Goal: Task Accomplishment & Management: Manage account settings

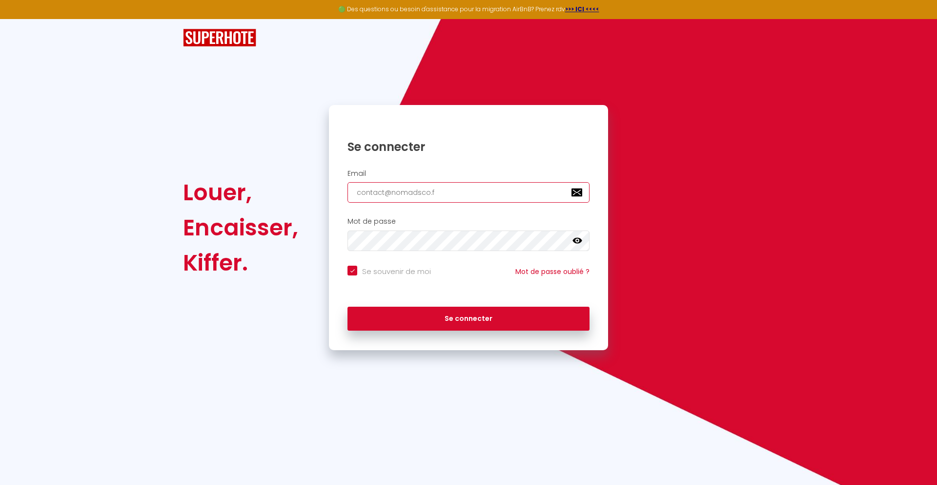
type input "[EMAIL_ADDRESS][DOMAIN_NAME]"
checkbox input "true"
type input "[EMAIL_ADDRESS][DOMAIN_NAME]"
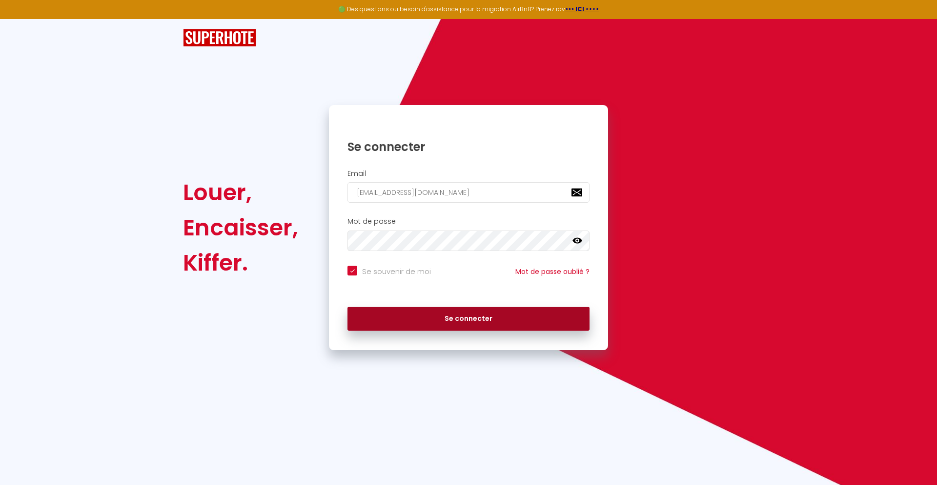
click at [469, 318] on button "Se connecter" at bounding box center [469, 319] width 242 height 24
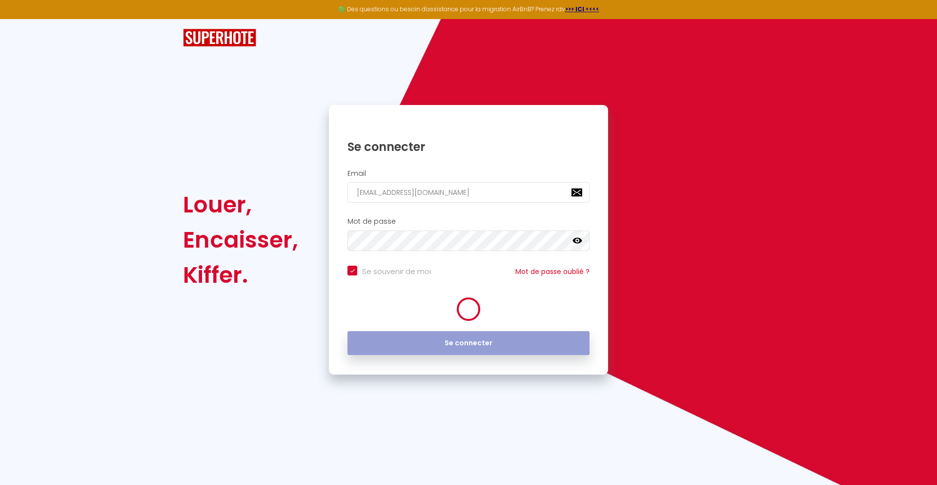
checkbox input "true"
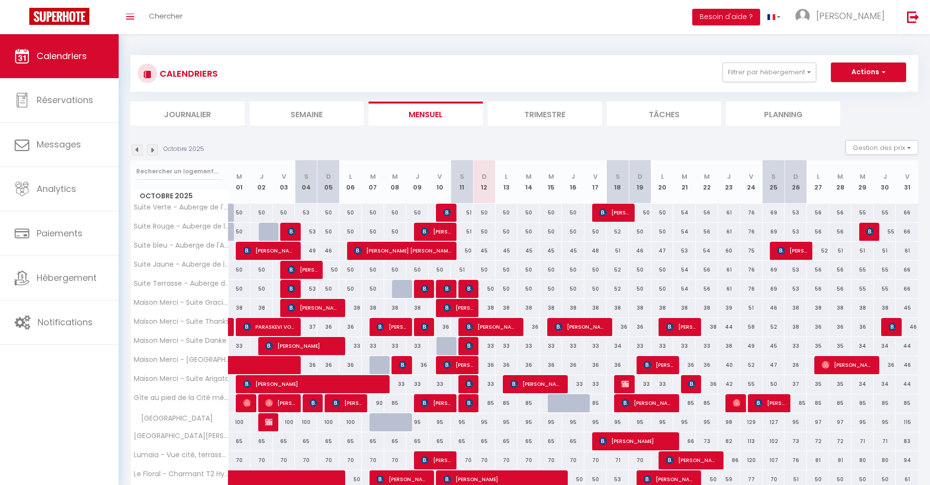
click at [187, 113] on li "Journalier" at bounding box center [187, 114] width 114 height 24
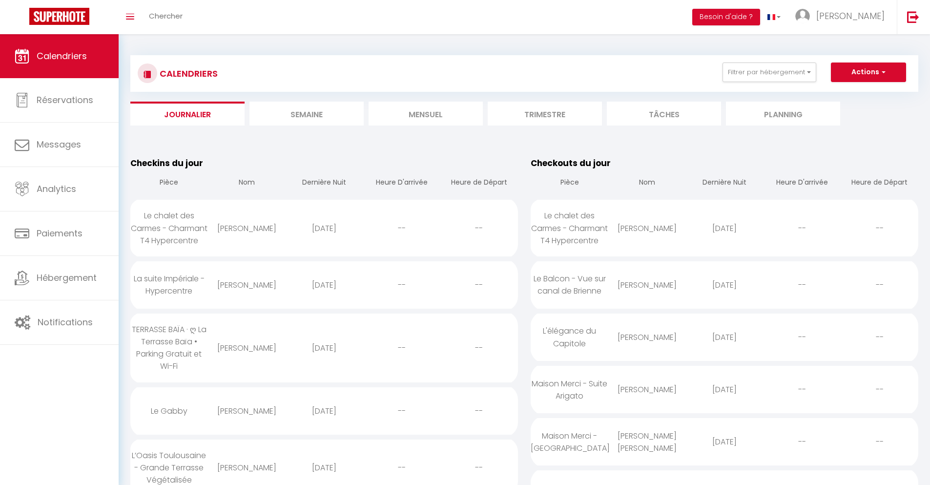
click at [324, 234] on div "[DATE]" at bounding box center [325, 228] width 78 height 32
select select "0"
select select "1"
select select
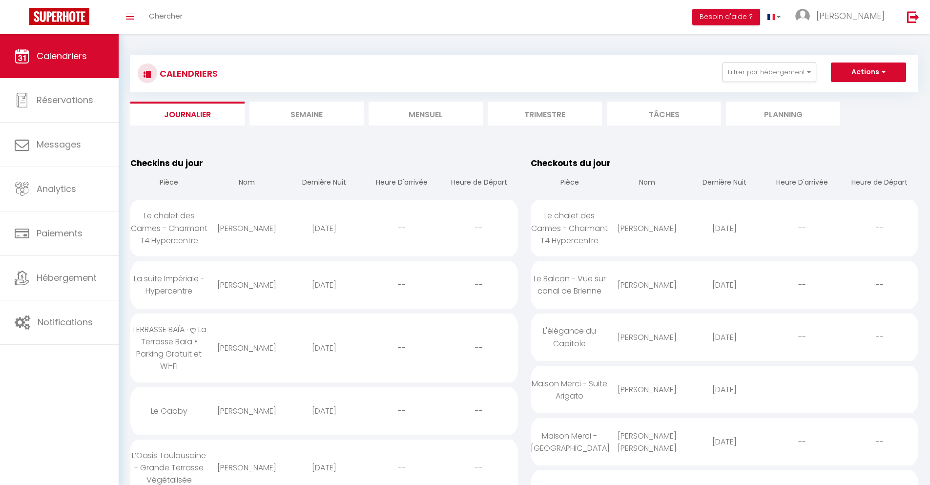
select select
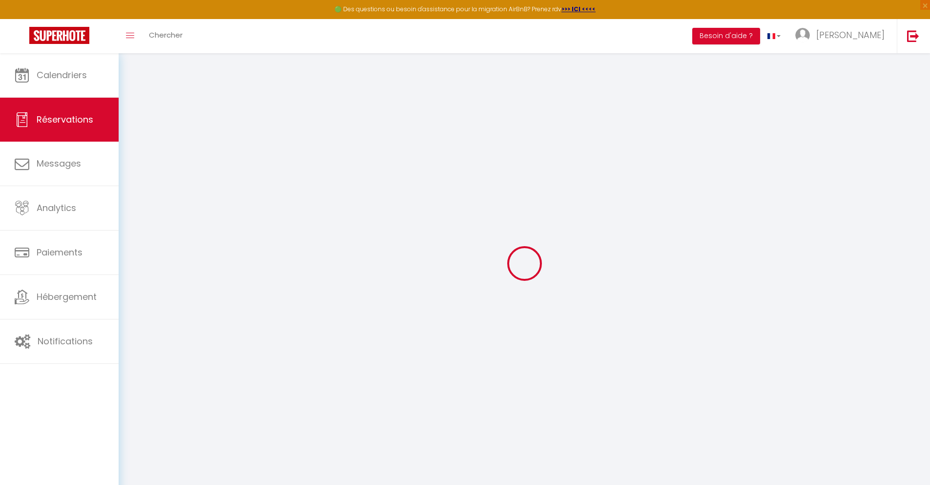
select select
checkbox input "false"
select select
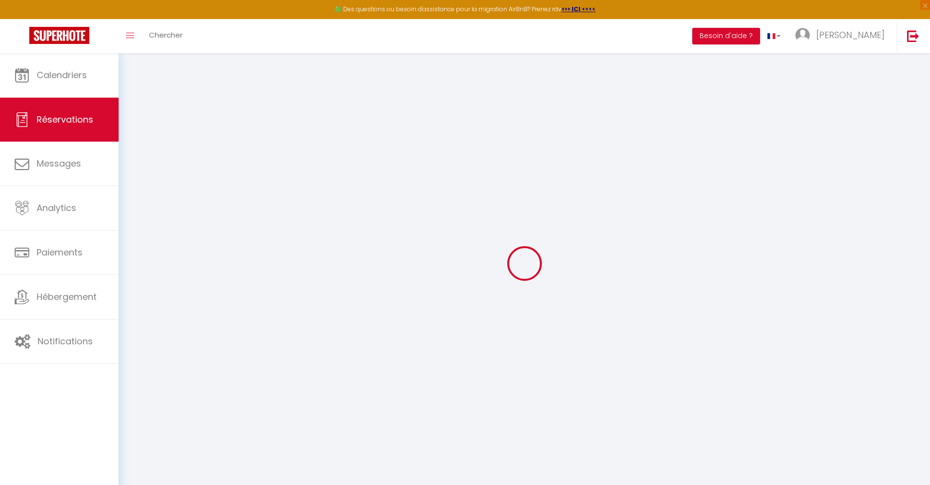
checkbox input "false"
type textarea "** THIS RESERVATION HAS BEEN PRE-PAID ** BOOKING NOTE : Payment charge is EUR 7…"
type input "90"
type input "27.41"
select select
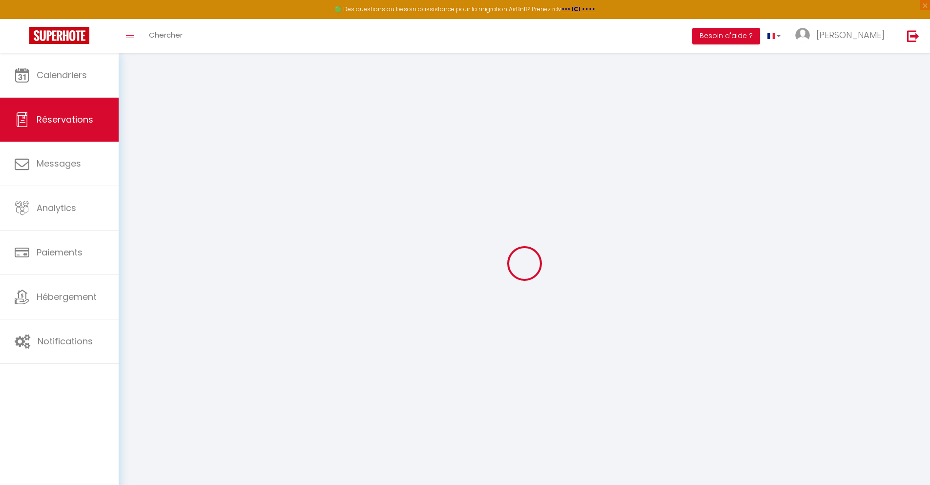
select select
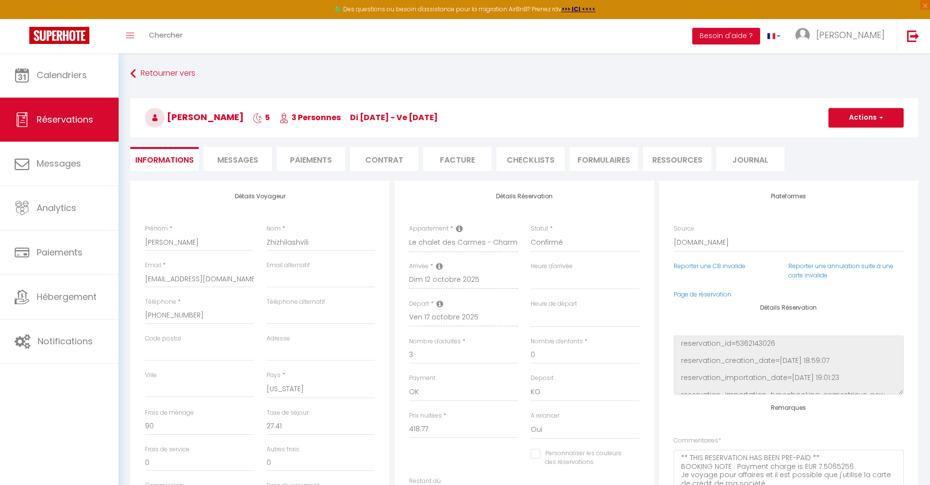
checkbox input "false"
select select
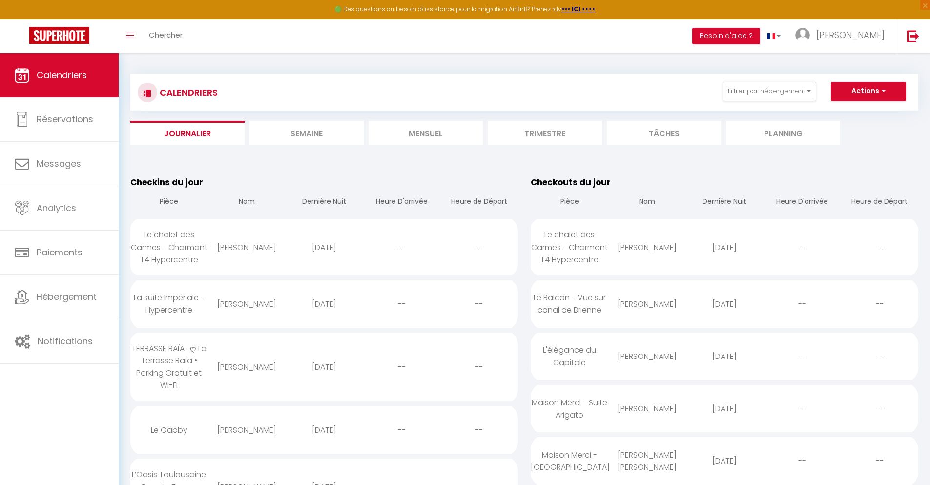
click at [324, 316] on div "[DATE]" at bounding box center [325, 304] width 78 height 32
select select "0"
select select "1"
select select
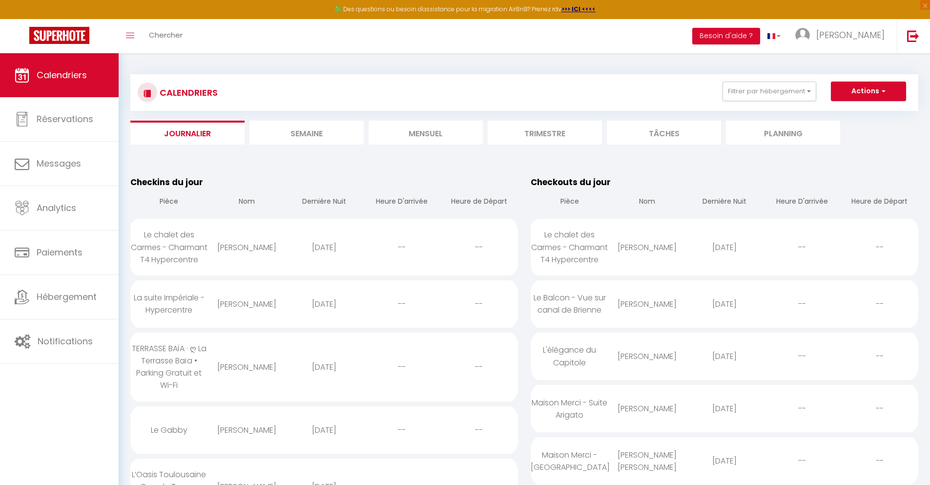
select select
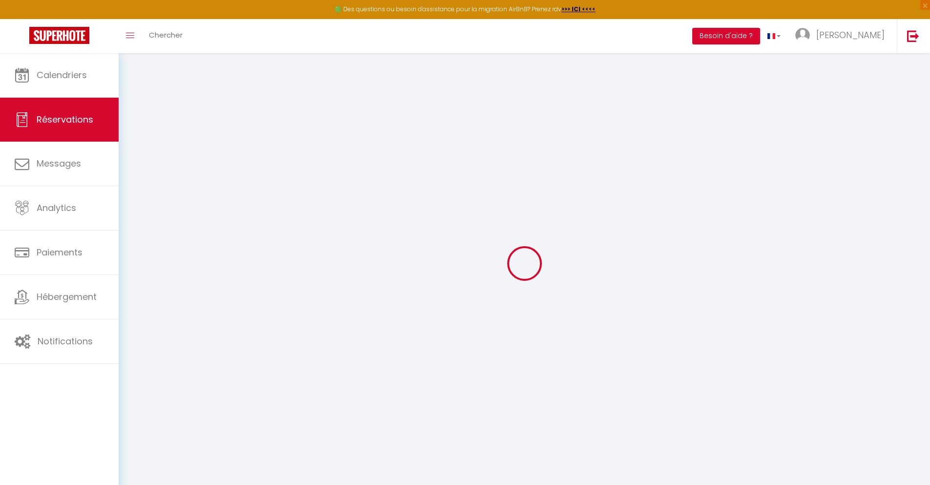
select select
checkbox input "false"
select select
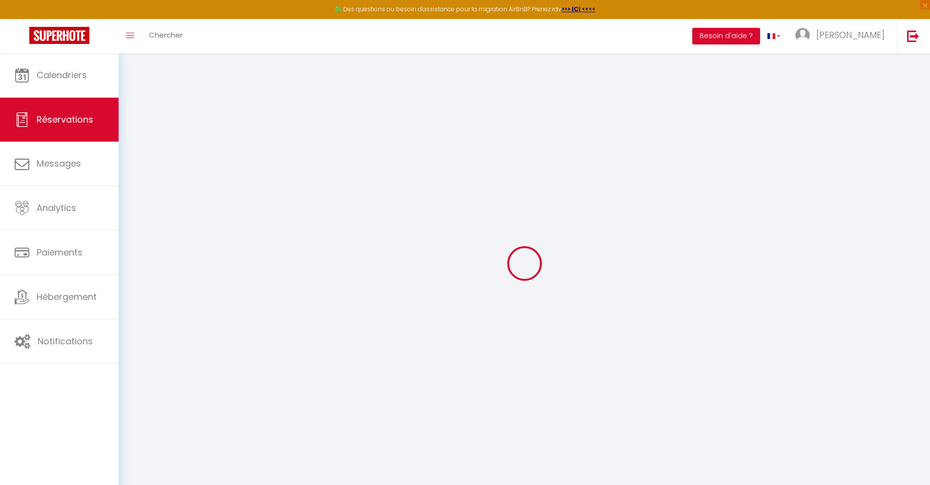
checkbox input "false"
type textarea "** THIS RESERVATION HAS BEEN PRE-PAID ** Reservation has a cancellation grace p…"
type input "40"
type input "11.78"
select select
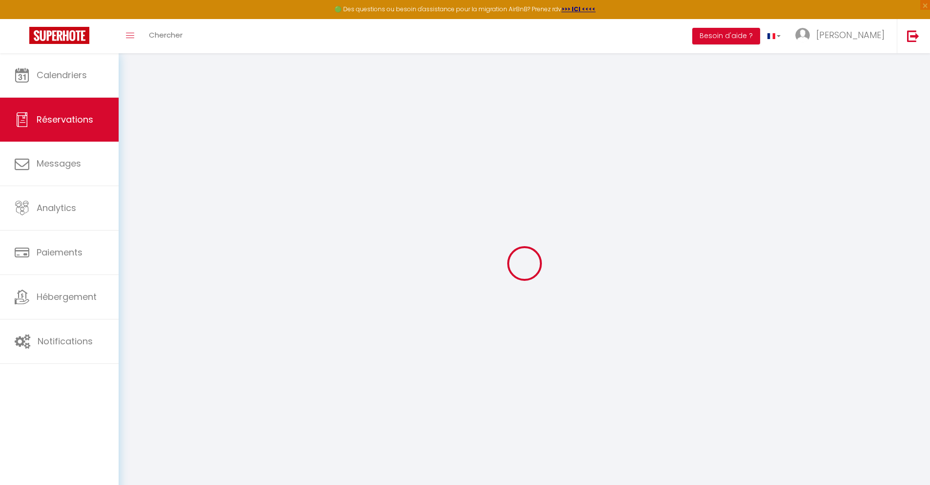
select select
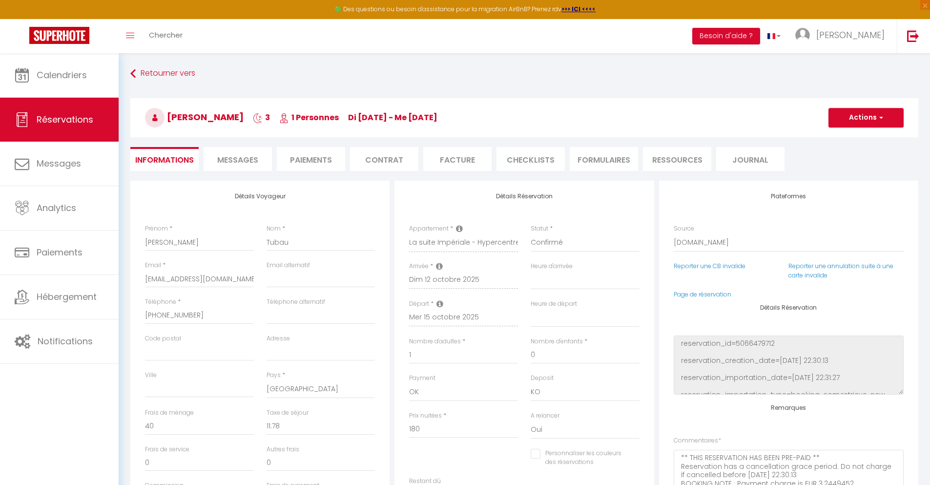
checkbox input "false"
select select
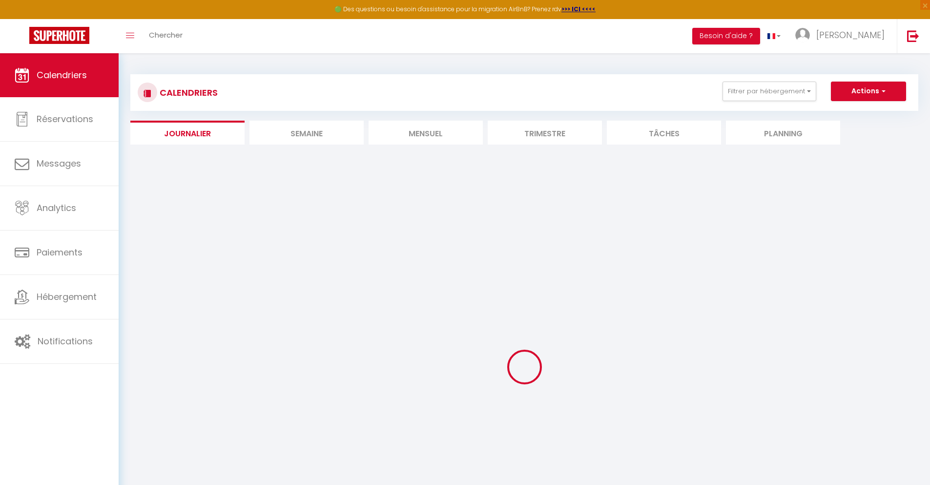
select select
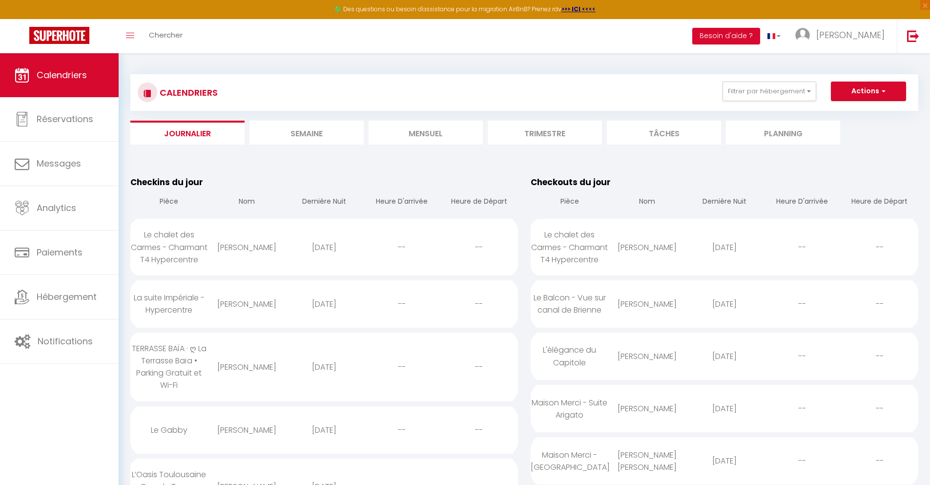
click at [324, 379] on div "[DATE]" at bounding box center [325, 367] width 78 height 32
select select "0"
select select "1"
select select
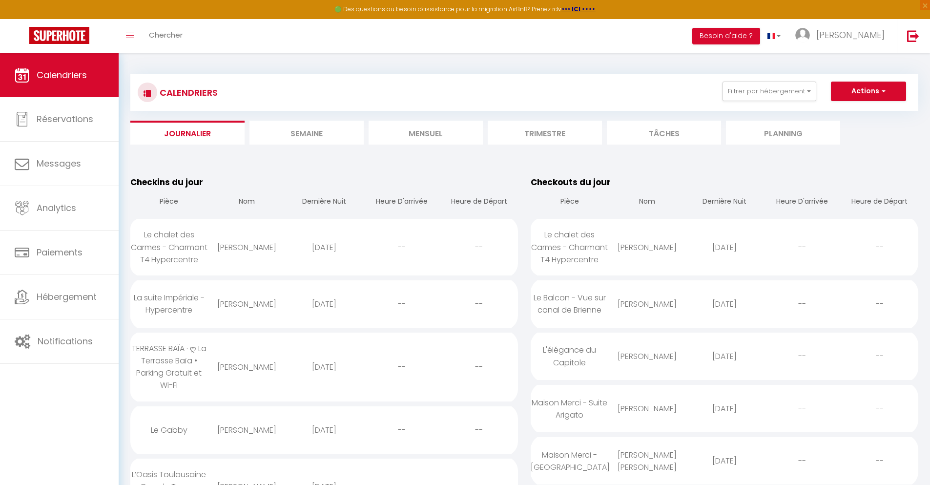
select select
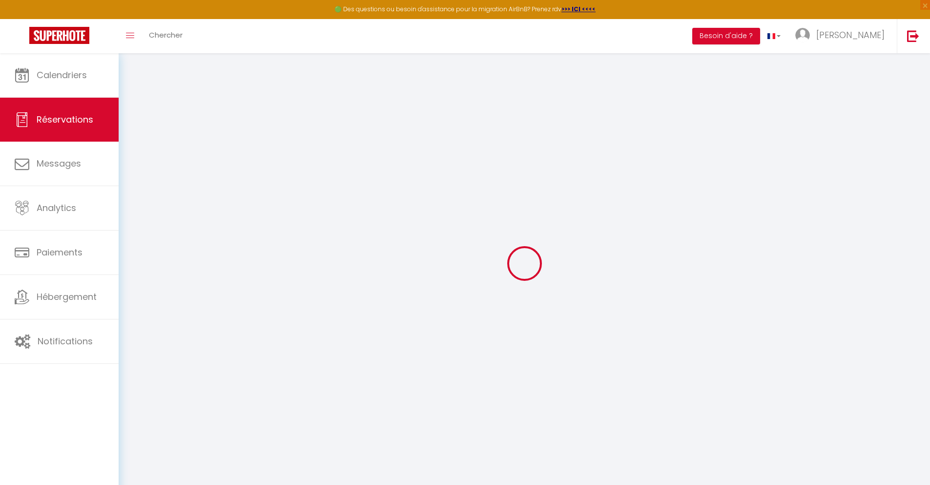
type input "Norah"
type input "POMPIERE"
type input "[EMAIL_ADDRESS][DOMAIN_NAME]"
type input "[PHONE_NUMBER]"
type input "."
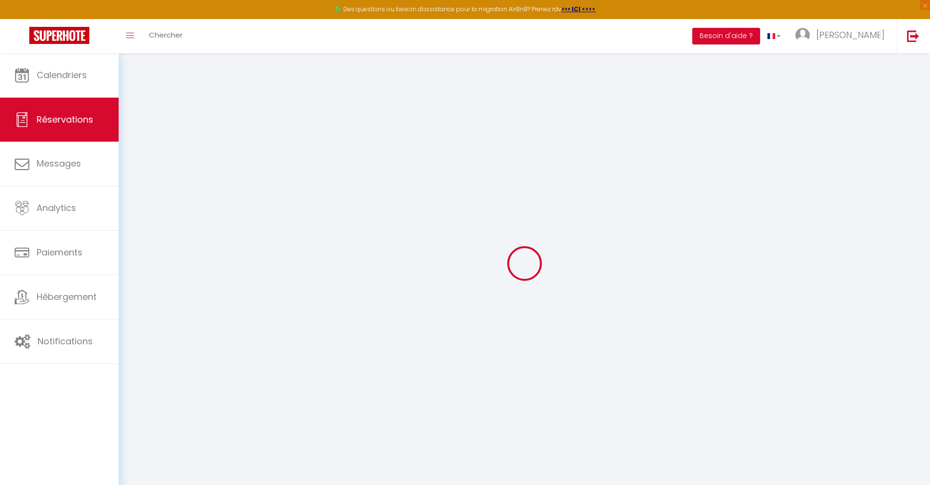
select select "FR"
type input "24.72"
type input "2.13"
select select "61716"
select select "1"
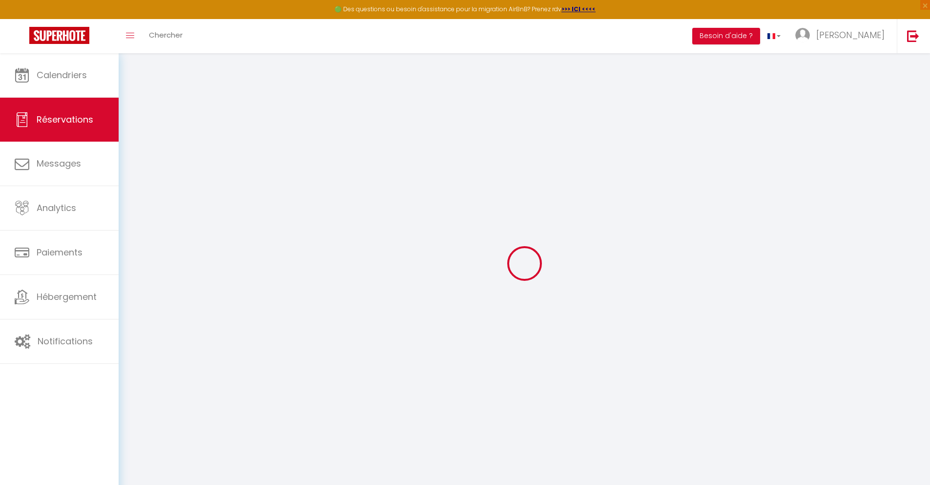
select select
type input "2"
select select "12"
select select
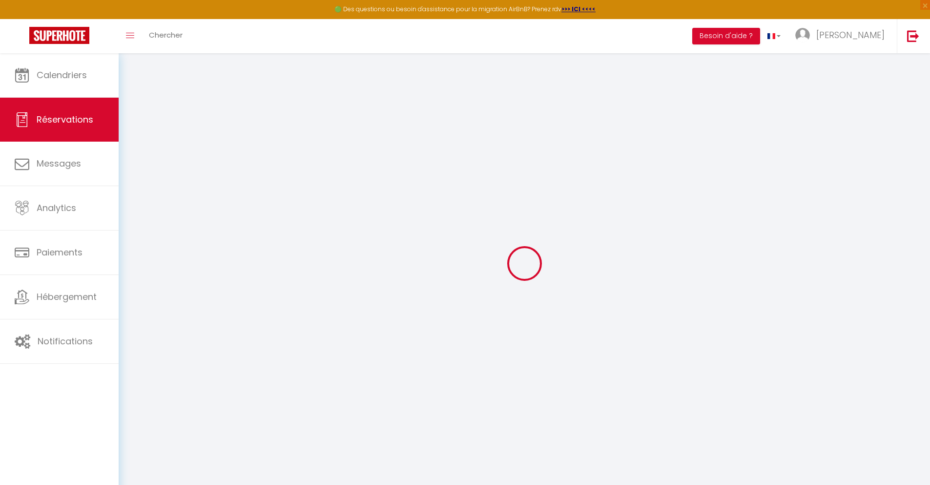
type input "105.4"
checkbox input "false"
type input "0"
select select "2"
type input "0"
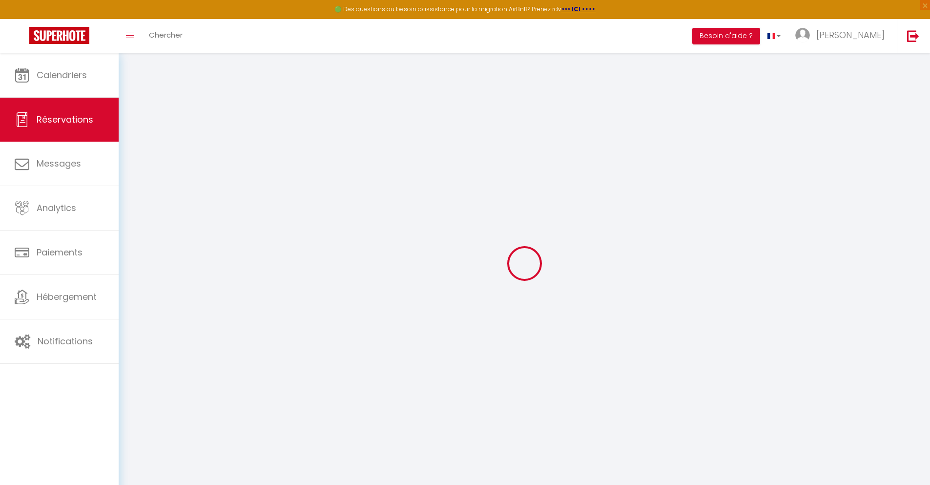
type input "0"
select select
select select "14"
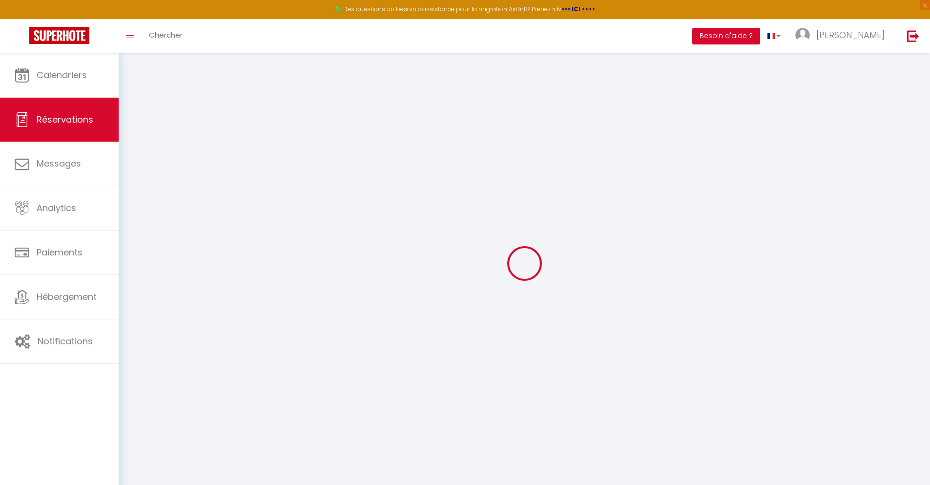
checkbox input "false"
select select
checkbox input "false"
select select
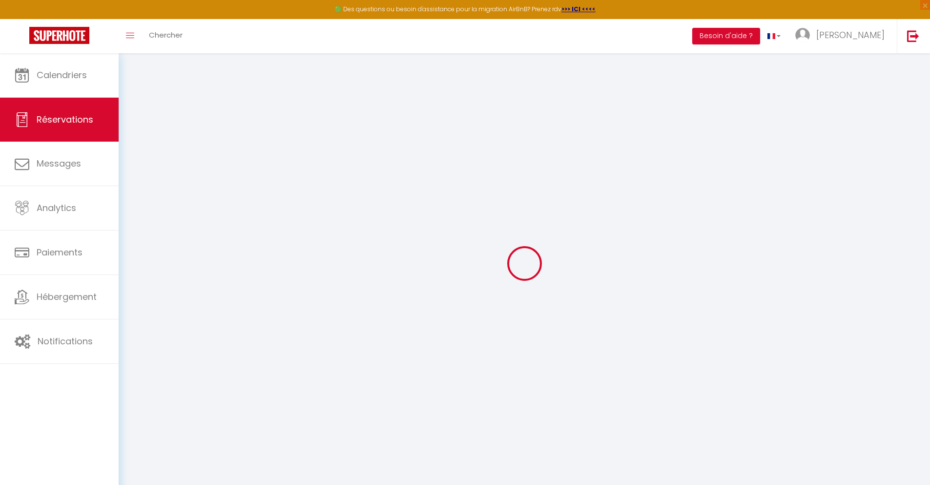
select select
checkbox input "false"
type textarea "** THIS RESERVATION HAS BEEN PRE-PAID ** BOOKING NOTE : Payment charge is EUR 2…"
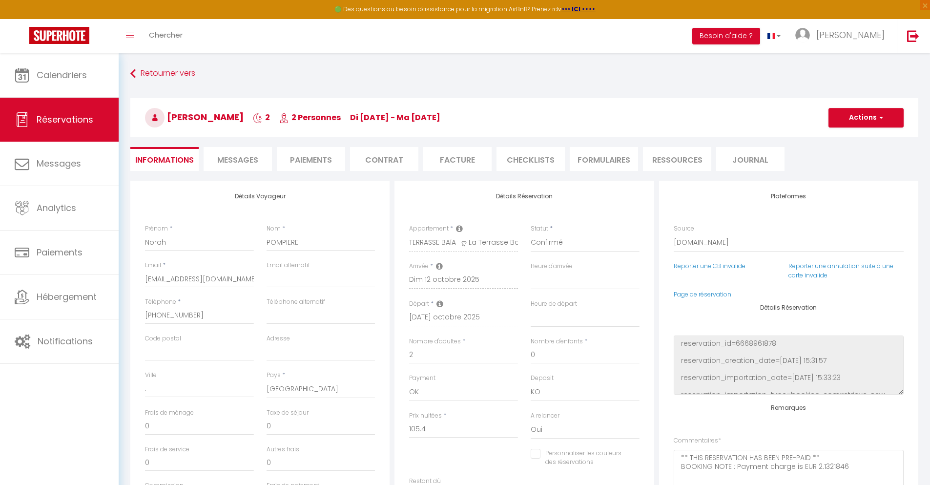
type input "40"
type input "6.9"
select select
checkbox input "false"
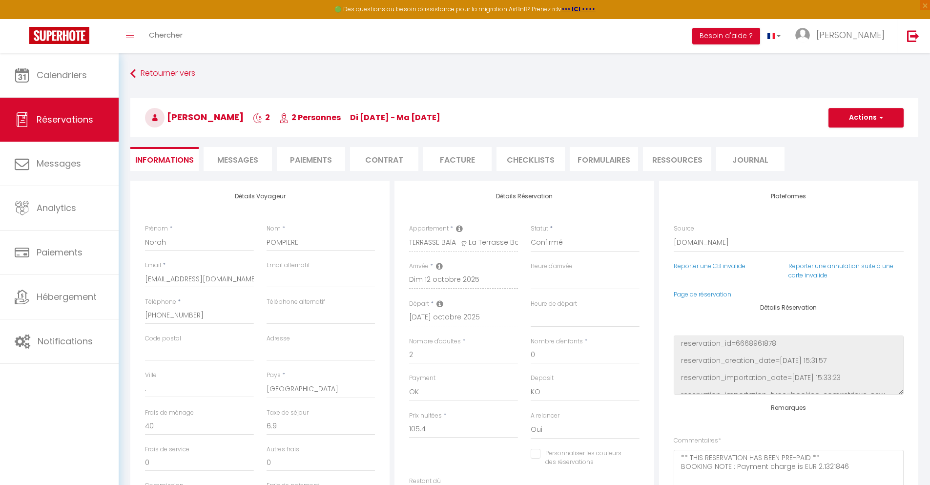
select select
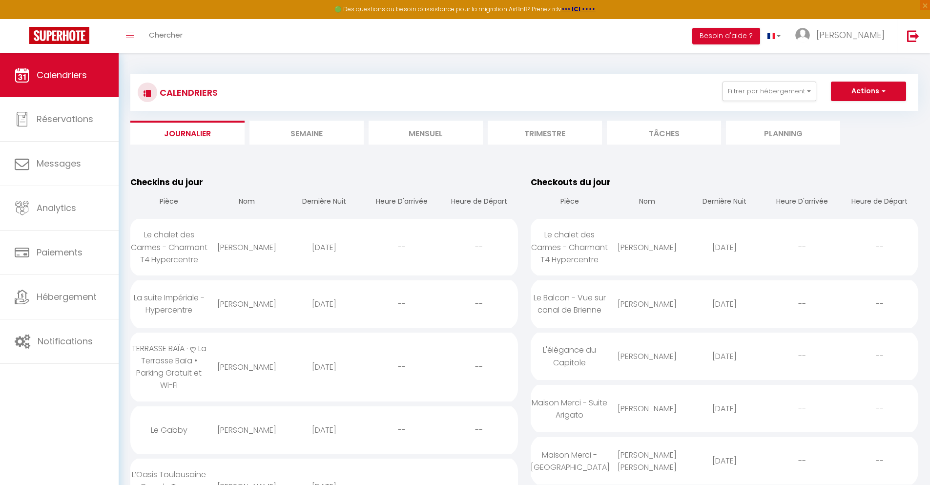
click at [324, 442] on div "[DATE]" at bounding box center [325, 430] width 78 height 32
select select "0"
select select "1"
select select
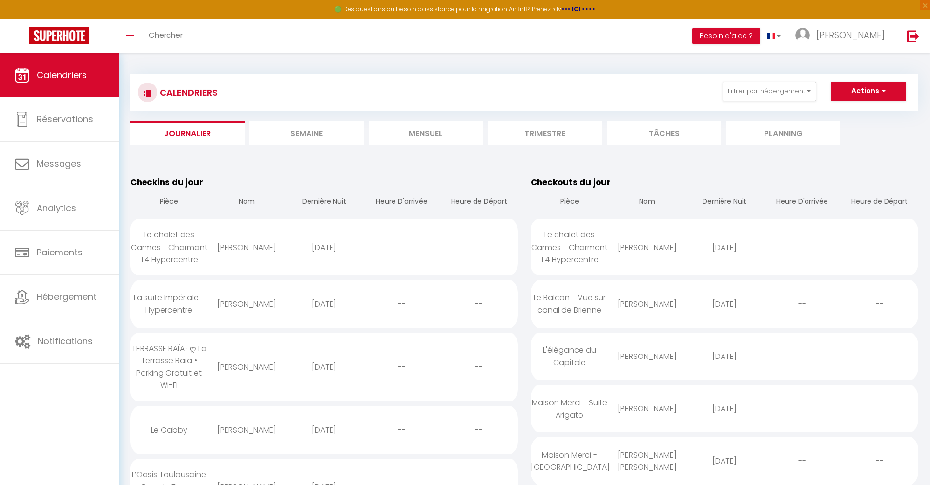
select select
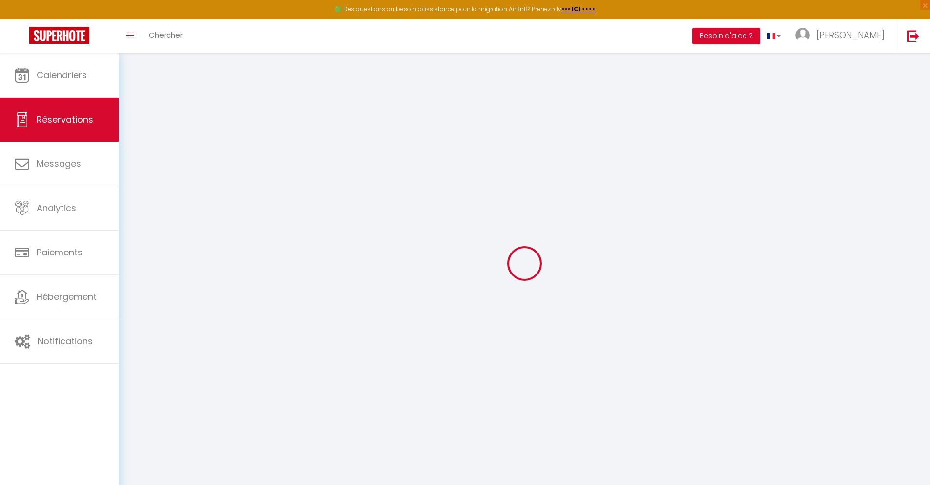
select select
checkbox input "false"
select select
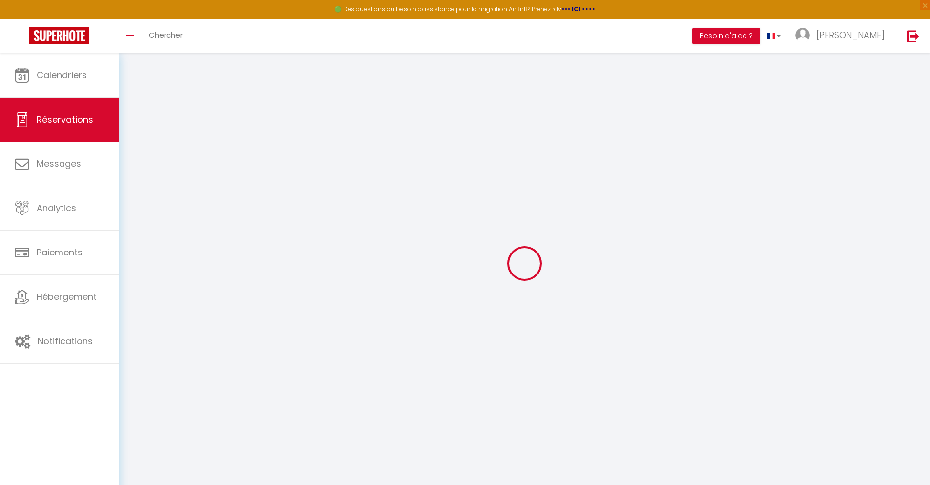
select select
checkbox input "false"
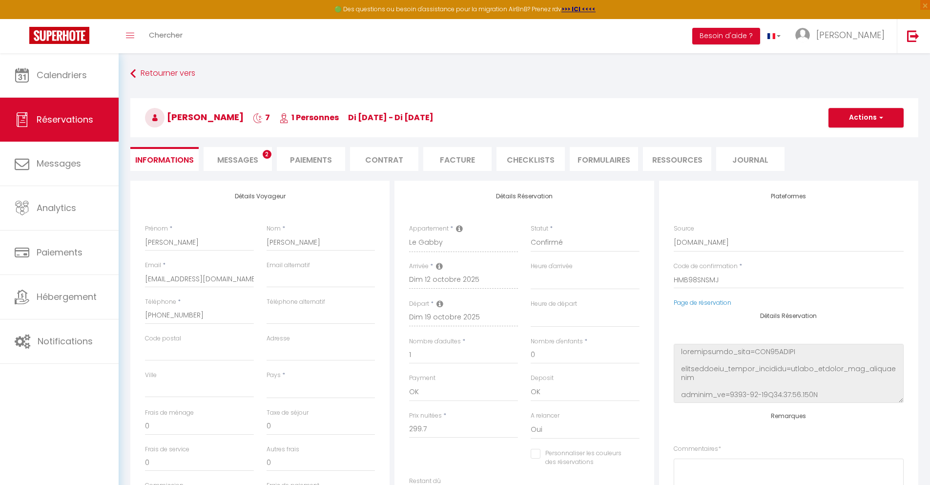
select select
type input "32"
type input "21.57"
select select
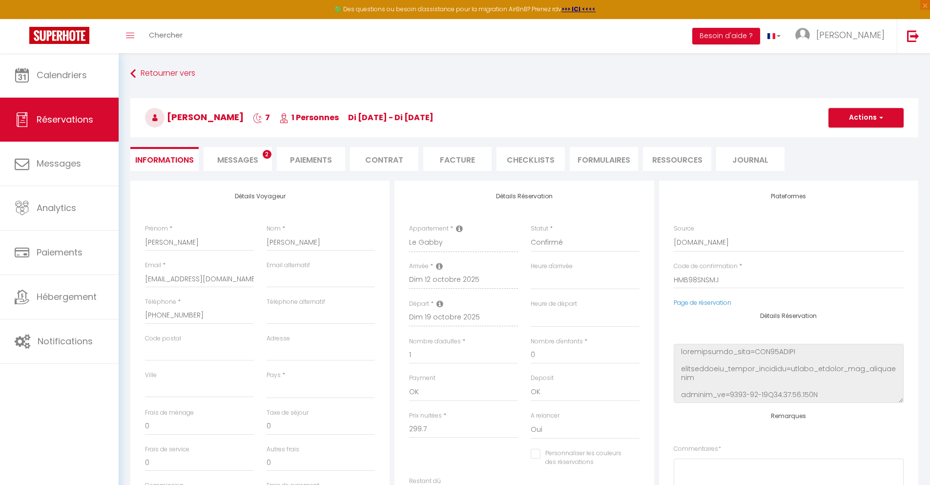
checkbox input "false"
select select
checkbox input "false"
select select
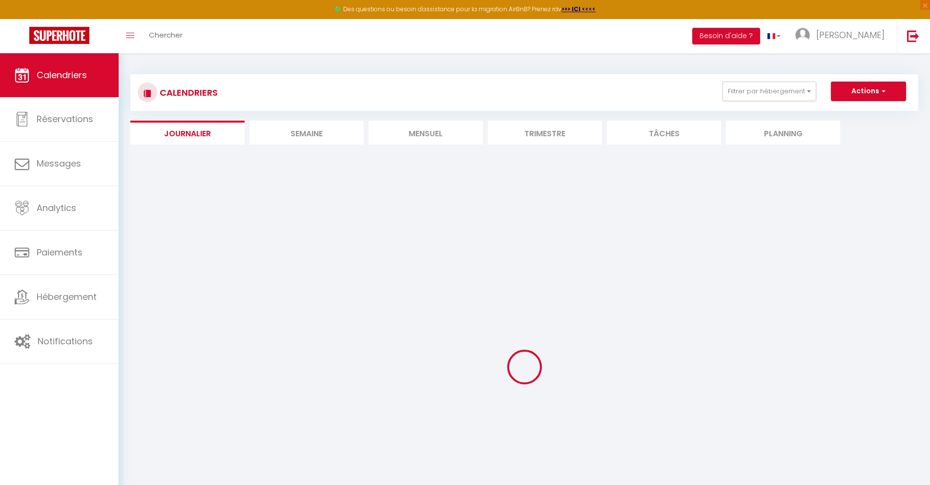
select select
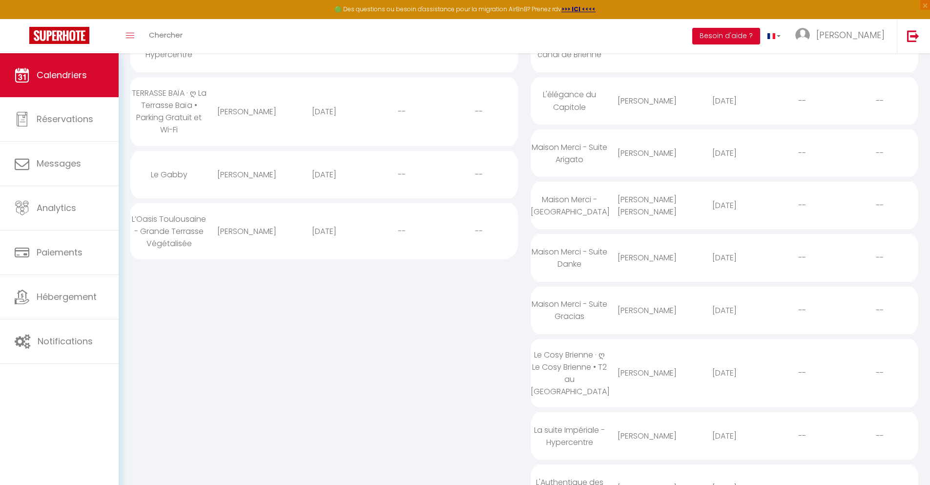
scroll to position [42, 0]
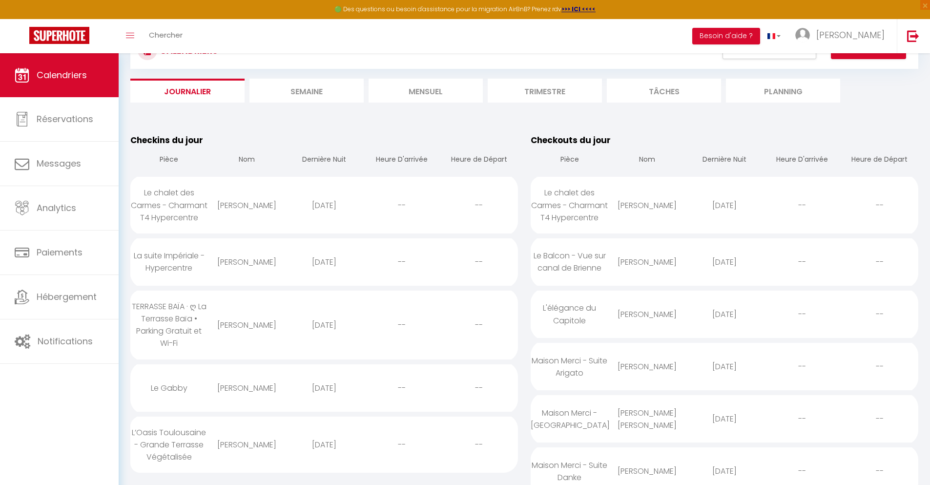
click at [324, 455] on div "[DATE]" at bounding box center [325, 445] width 78 height 32
select select "0"
select select "1"
select select
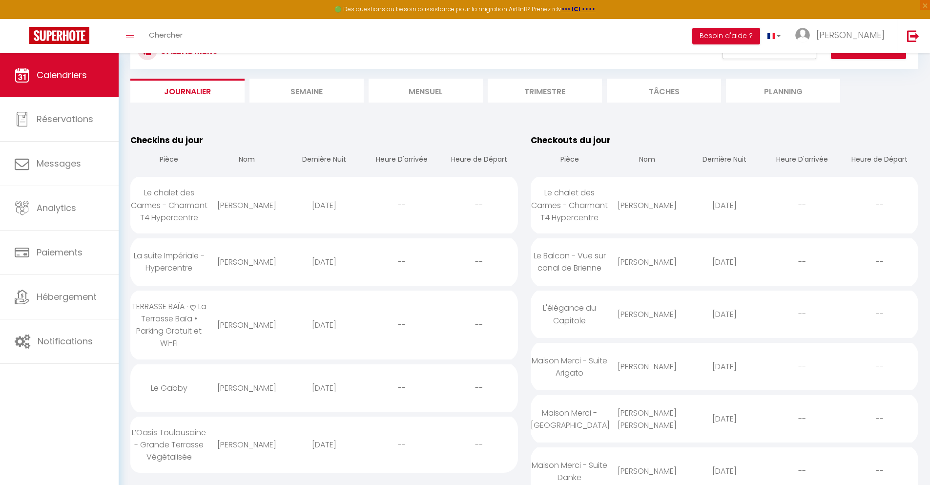
select select
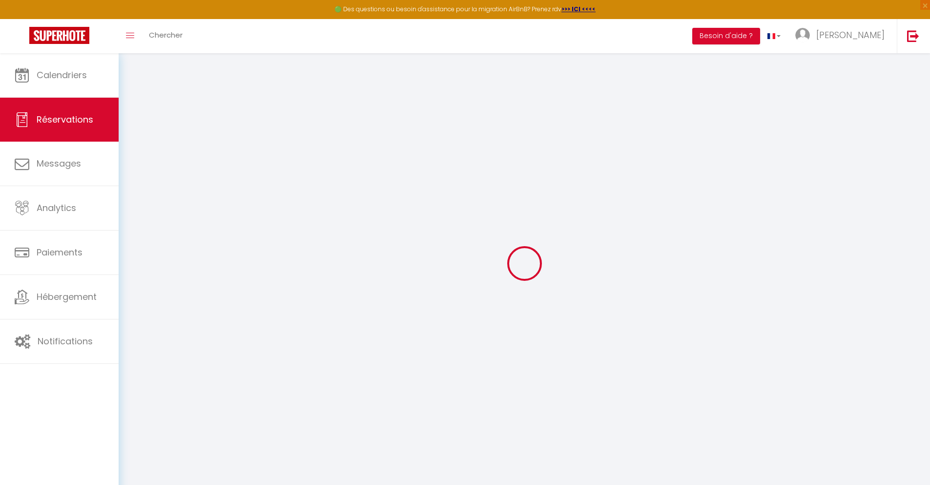
select select
checkbox input "false"
select select
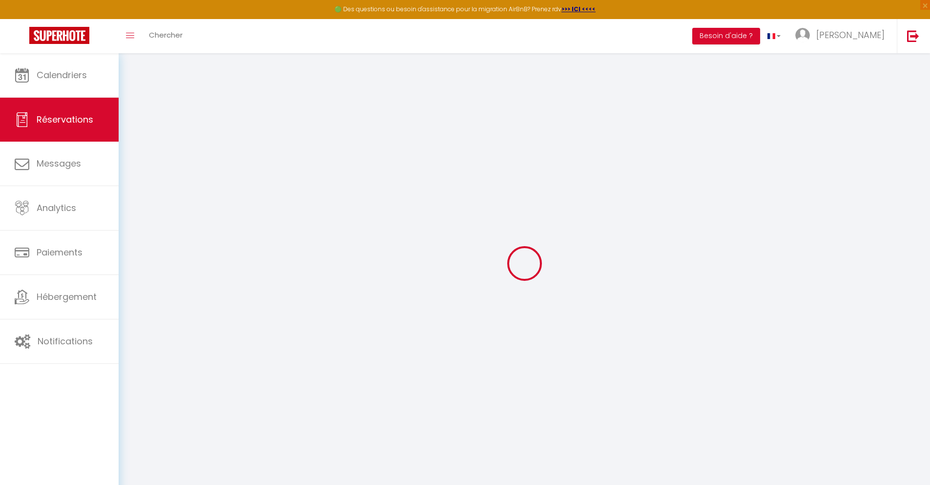
checkbox input "false"
type textarea "** THIS RESERVATION HAS BEEN PRE-PAID ** Reservation has a cancellation grace p…"
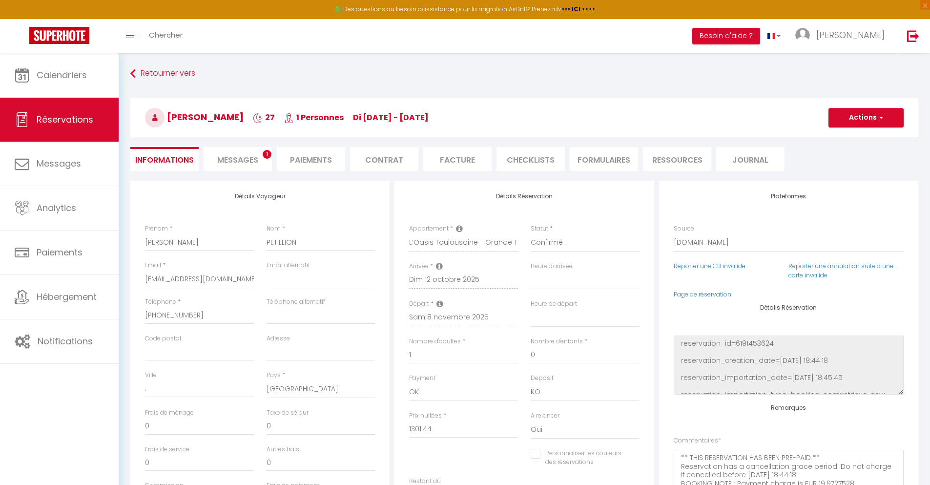
type input "40"
type input "85.19"
select select
checkbox input "false"
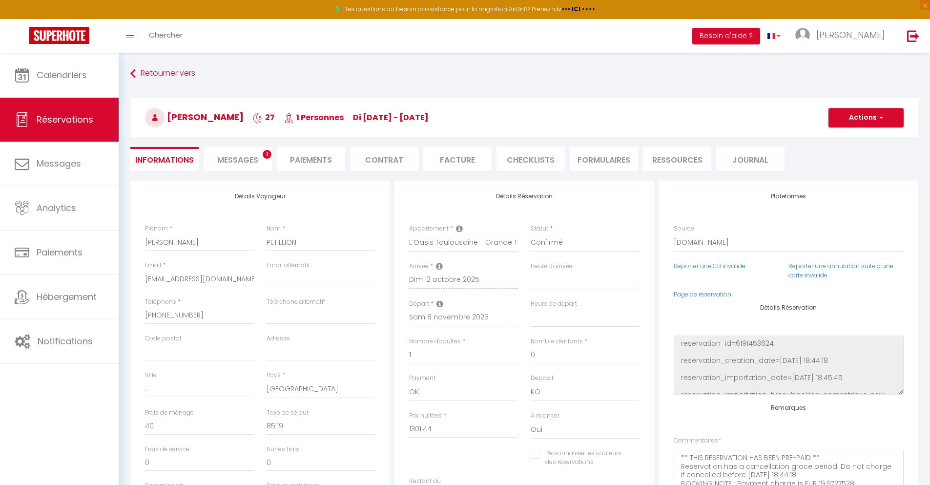
select select
